Goal: Find specific page/section: Find specific page/section

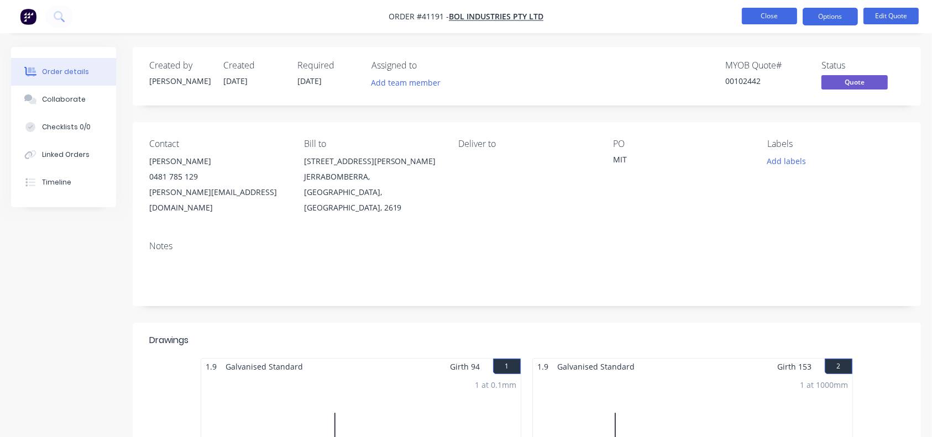
click at [767, 14] on button "Close" at bounding box center [769, 16] width 55 height 17
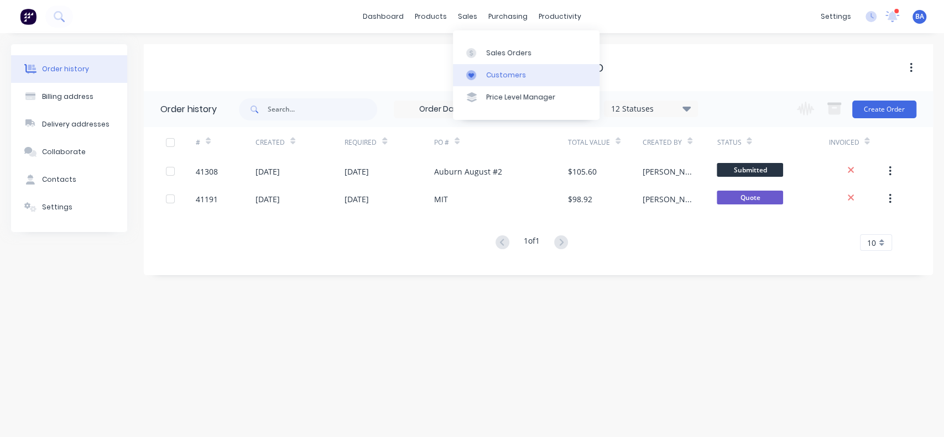
click at [500, 77] on div "Customers" at bounding box center [506, 75] width 40 height 10
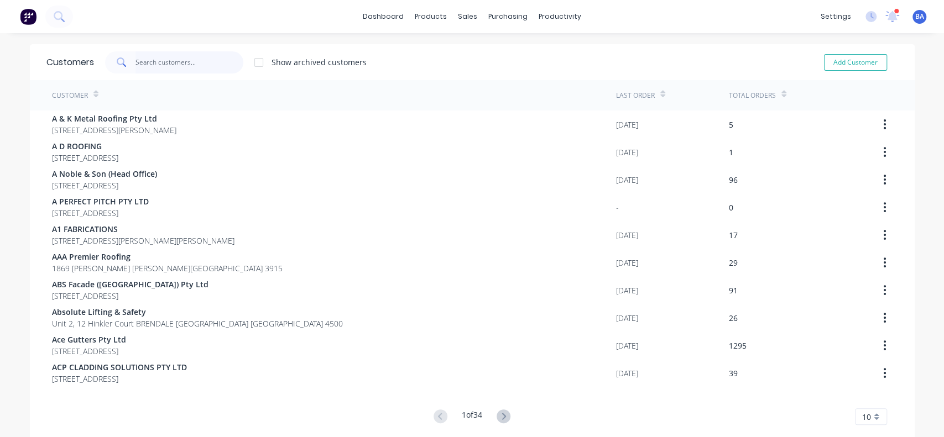
click at [181, 62] on input "text" at bounding box center [189, 62] width 108 height 22
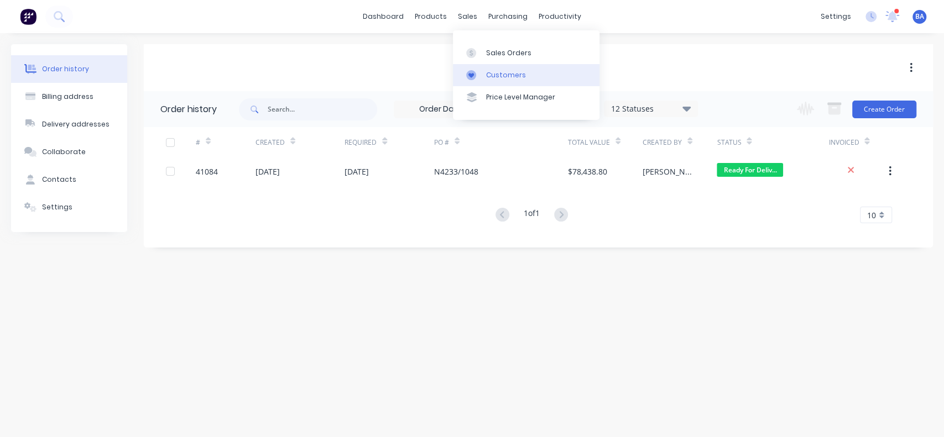
click at [497, 77] on div "Customers" at bounding box center [506, 75] width 40 height 10
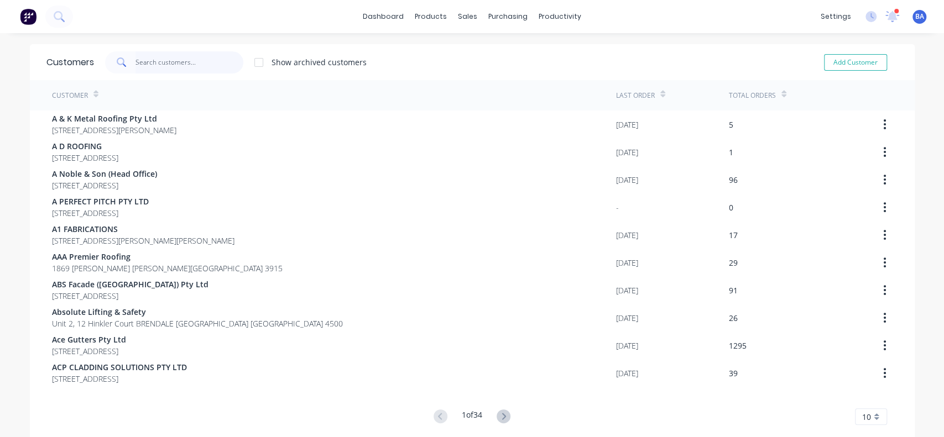
click at [160, 63] on input "text" at bounding box center [189, 62] width 108 height 22
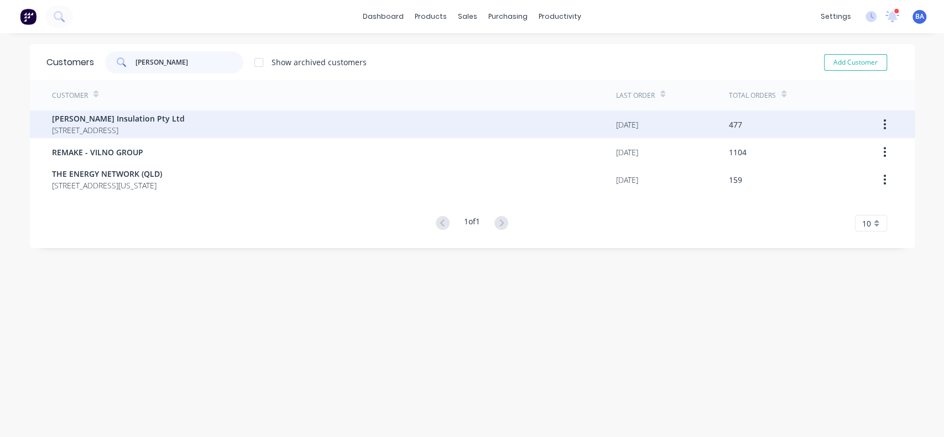
type input "[PERSON_NAME]"
click at [60, 121] on span "[PERSON_NAME] Insulation Pty Ltd" at bounding box center [118, 119] width 133 height 12
